Goal: Find specific page/section: Find specific page/section

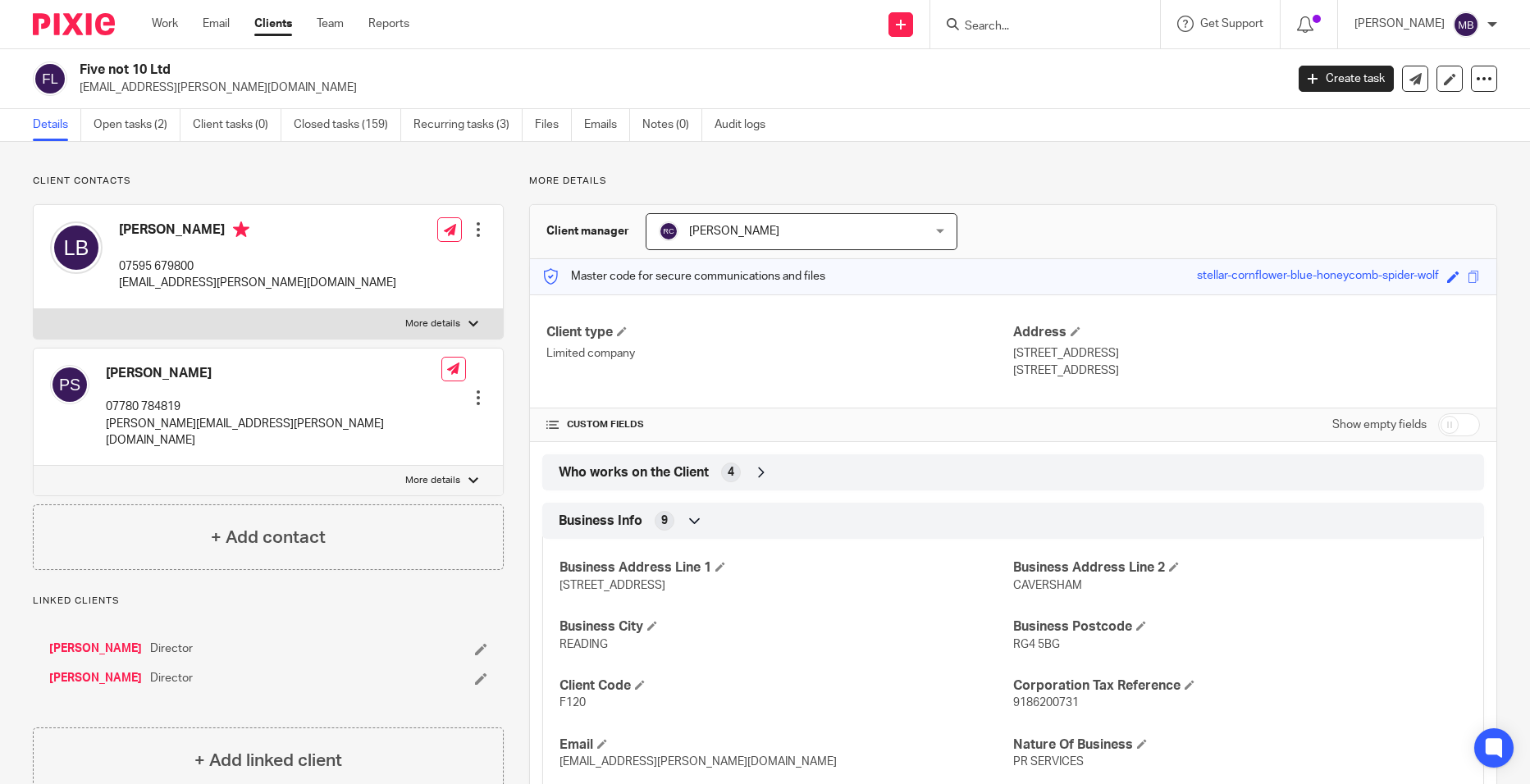
click at [1003, 27] on input "Search" at bounding box center [1037, 26] width 148 height 14
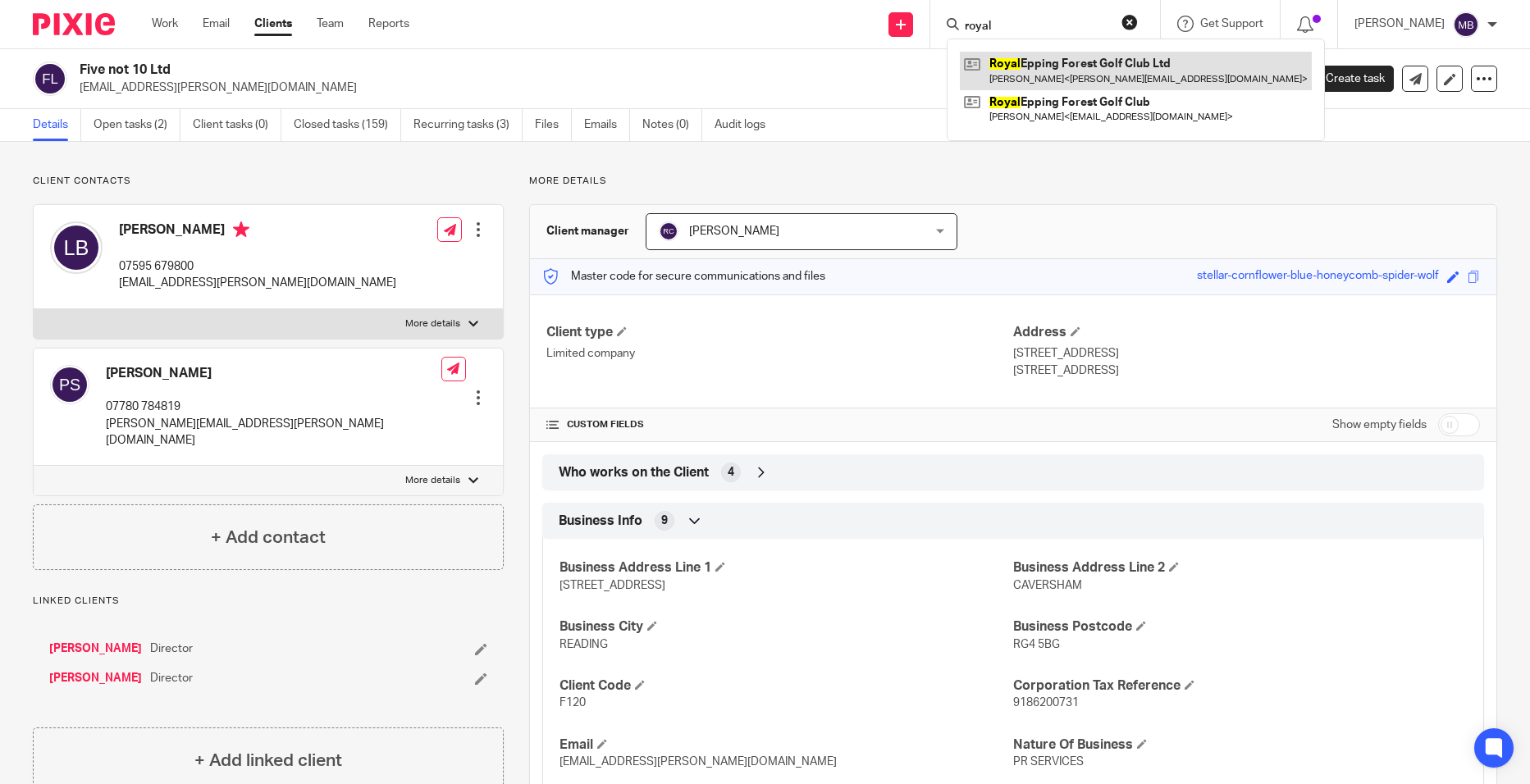
type input "royal"
click at [1049, 71] on link at bounding box center [1136, 70] width 352 height 38
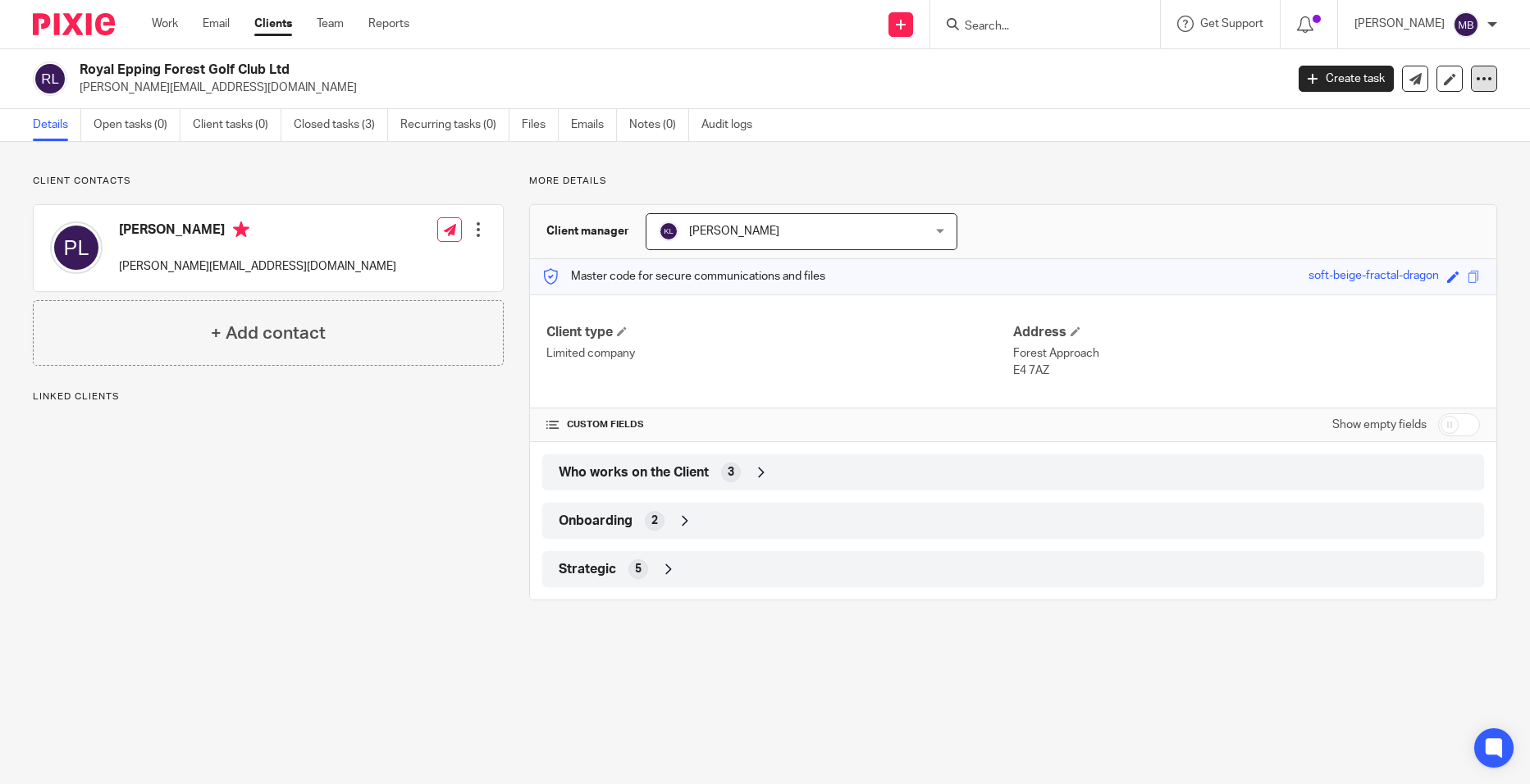
click at [1473, 90] on div at bounding box center [1483, 79] width 26 height 26
click at [1402, 119] on link "Update from Companies House" at bounding box center [1382, 120] width 181 height 24
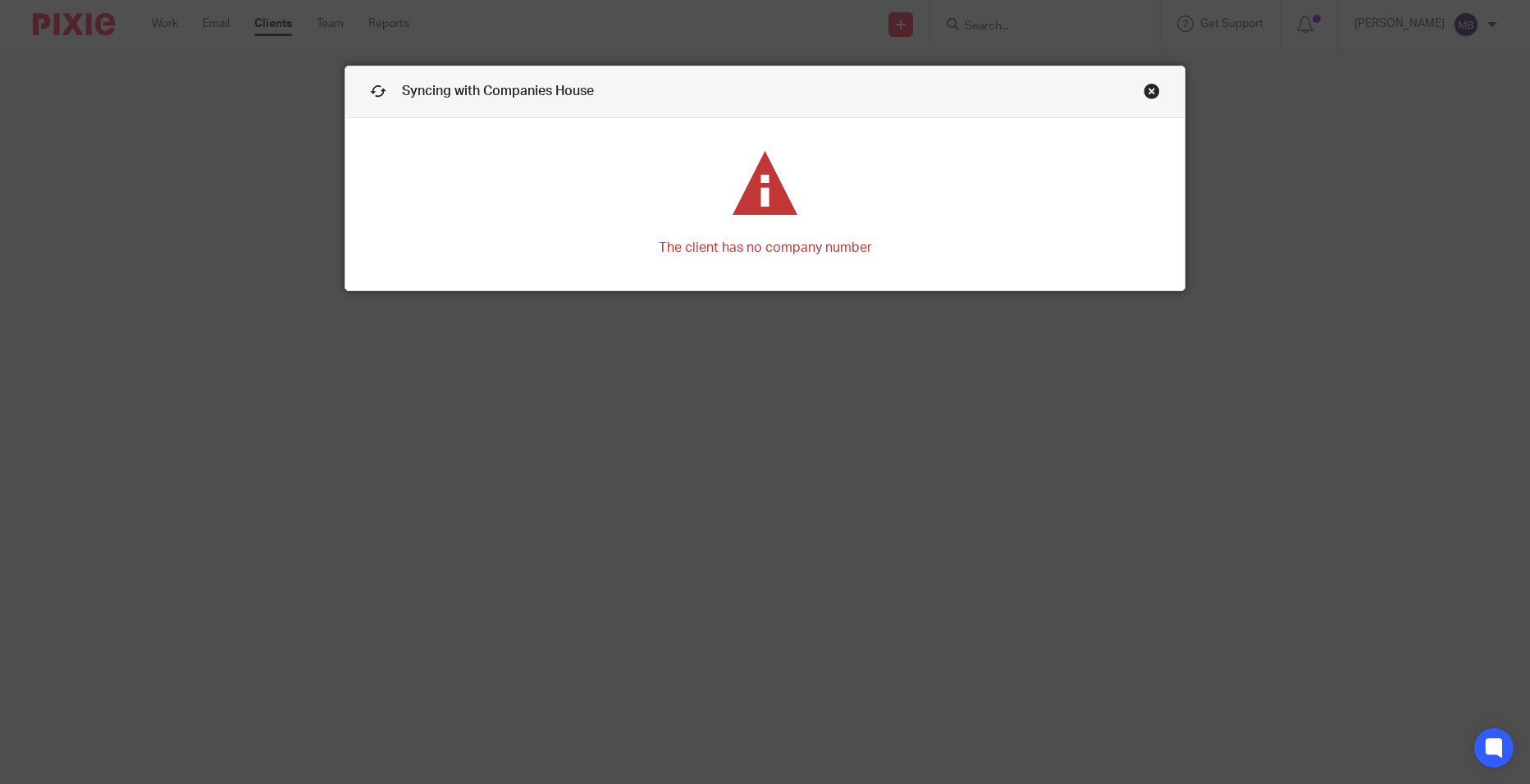
click at [1143, 92] on link "Close this dialog window" at bounding box center [1151, 94] width 16 height 22
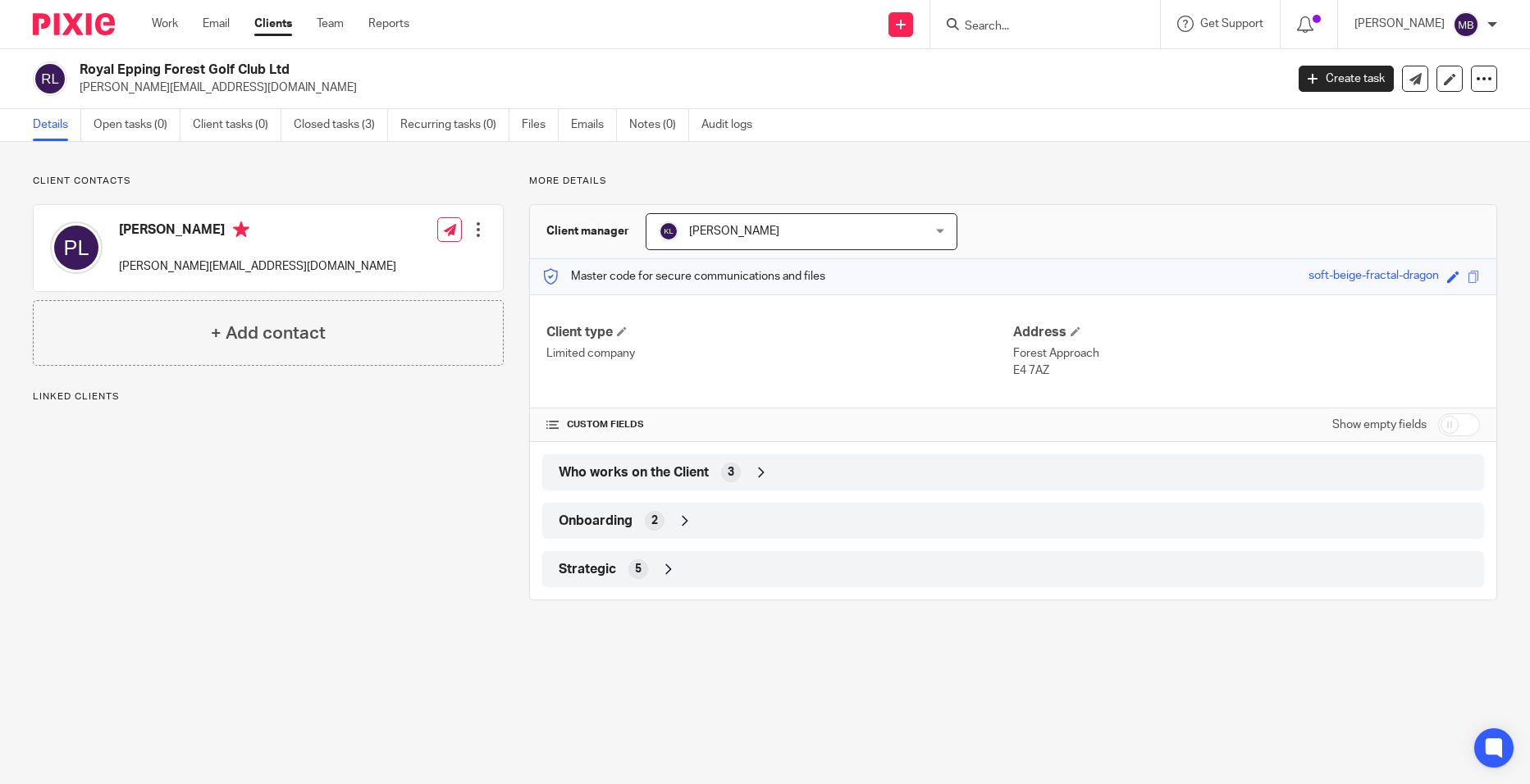
click at [1006, 21] on input "Search" at bounding box center [1037, 26] width 148 height 14
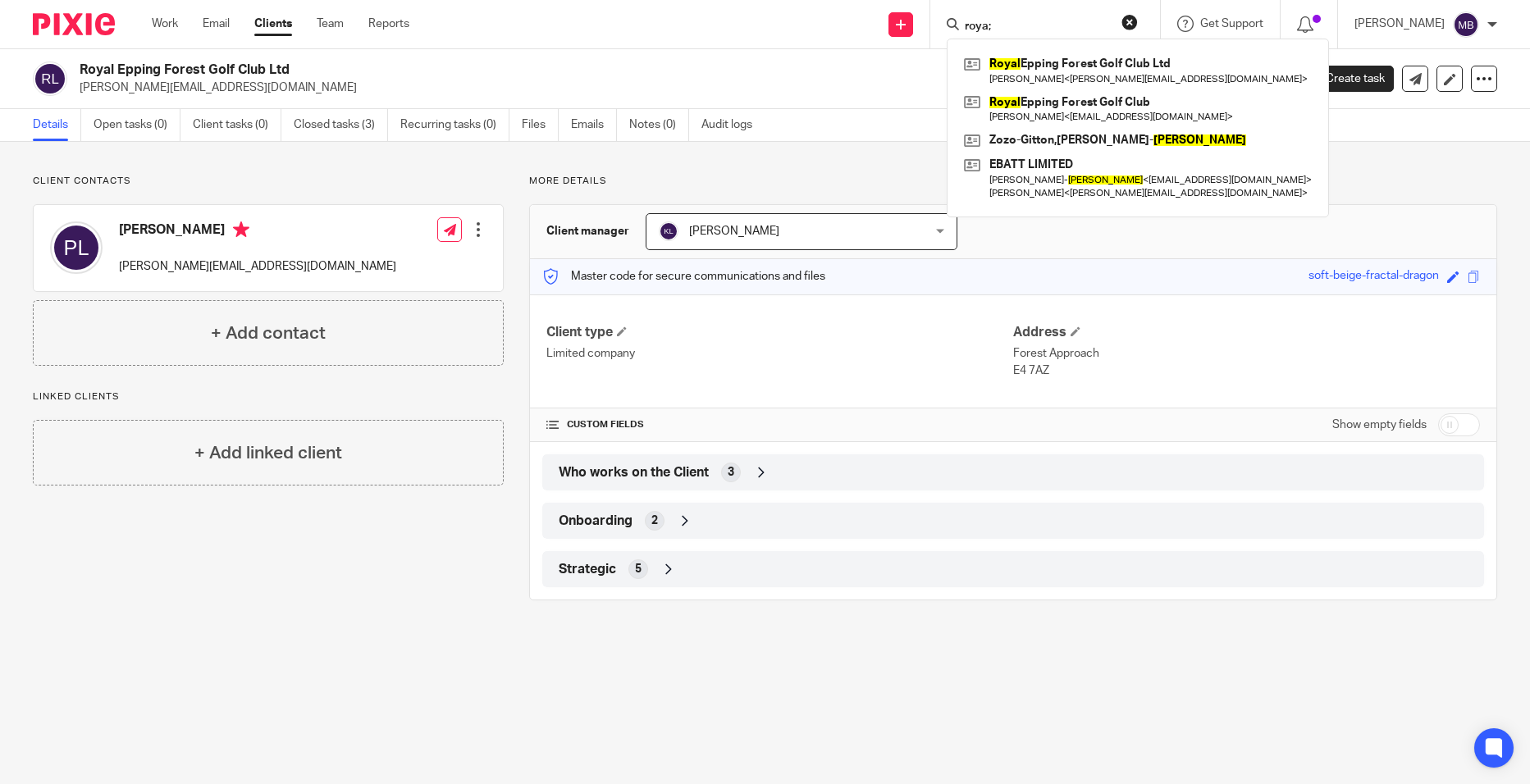
type input "roya;"
